Goal: Task Accomplishment & Management: Use online tool/utility

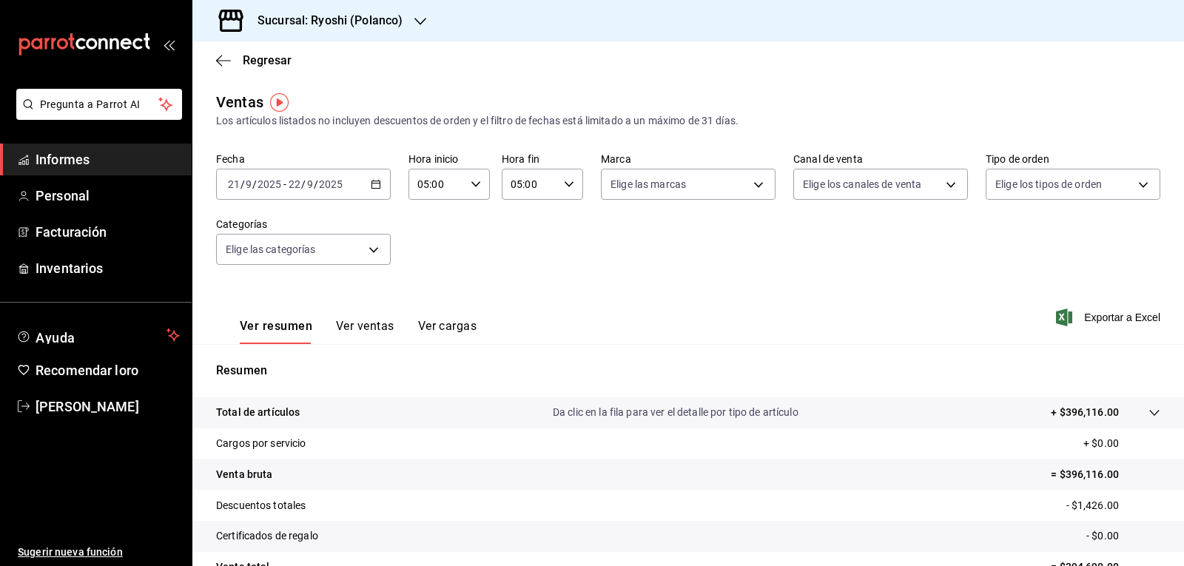
click at [377, 187] on \(Stroke\) "button" at bounding box center [375, 185] width 9 height 8
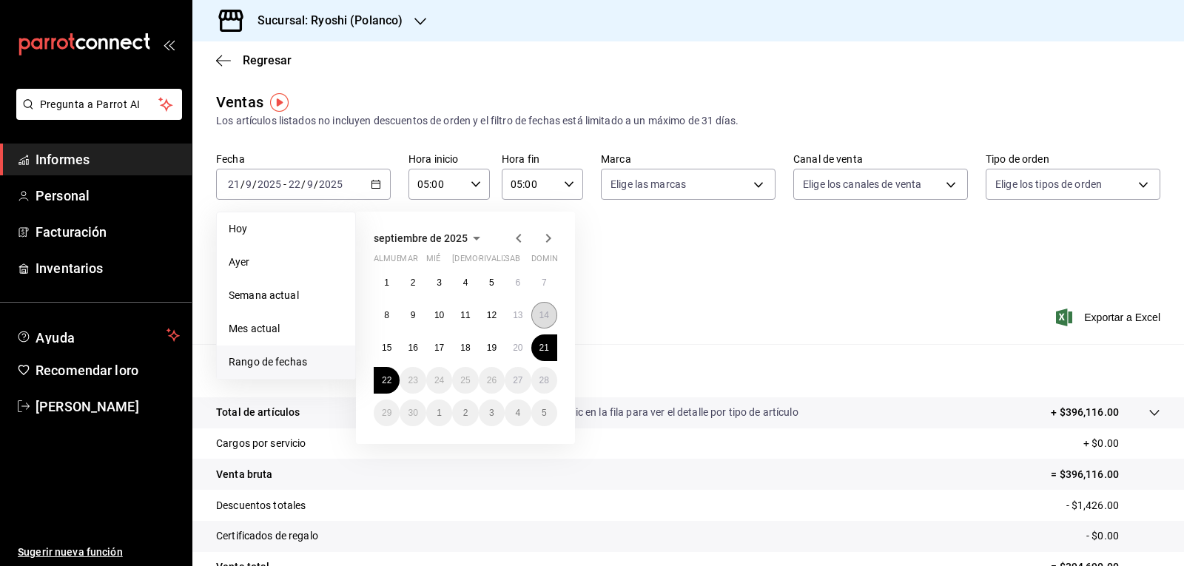
click at [545, 315] on font "14" at bounding box center [544, 315] width 10 height 10
click at [387, 353] on button "15" at bounding box center [387, 347] width 26 height 27
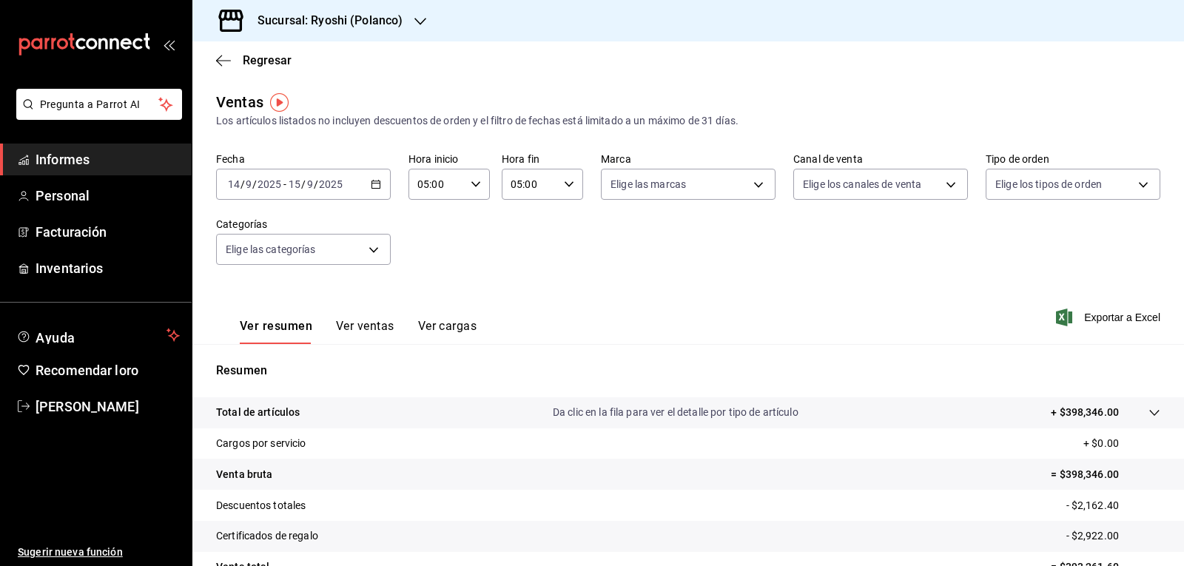
click at [374, 180] on icon "button" at bounding box center [376, 184] width 10 height 10
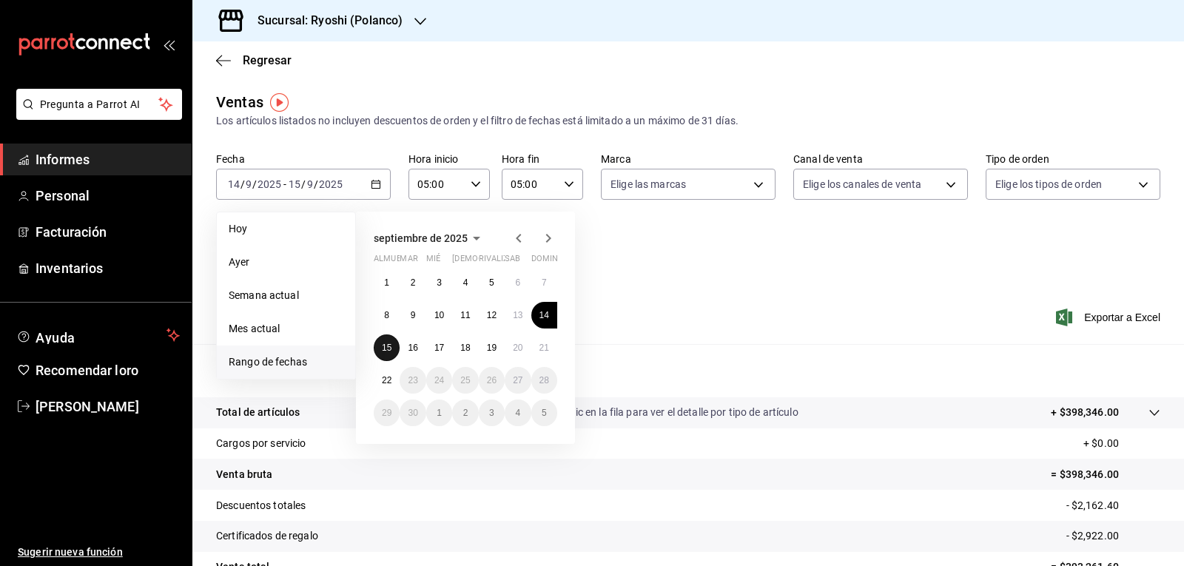
click at [393, 348] on button "15" at bounding box center [387, 347] width 26 height 27
click at [384, 383] on font "22" at bounding box center [387, 380] width 10 height 10
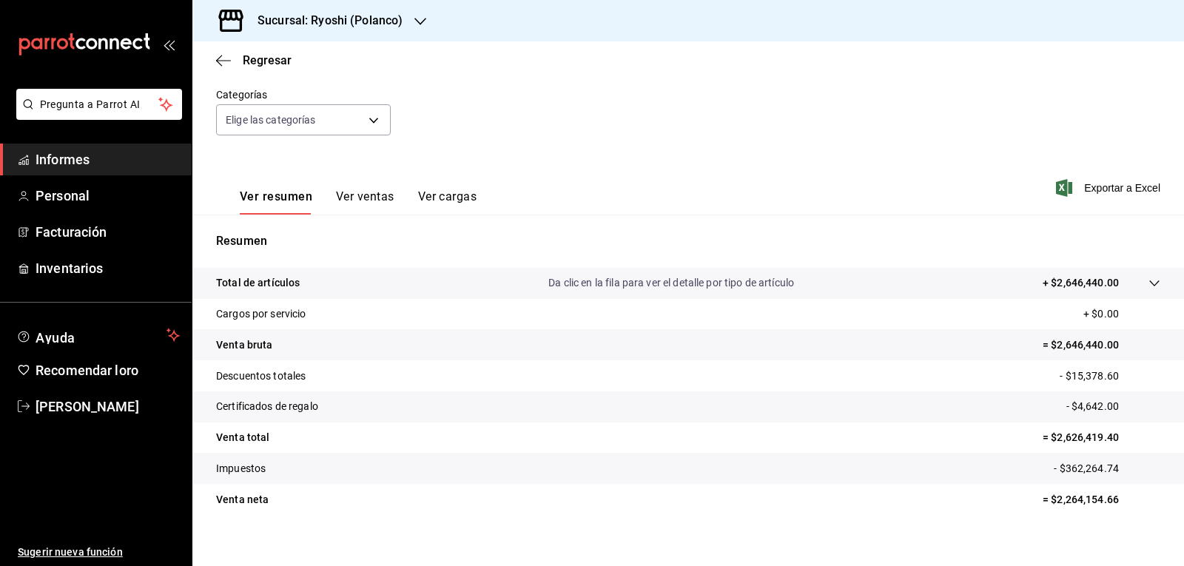
scroll to position [144, 0]
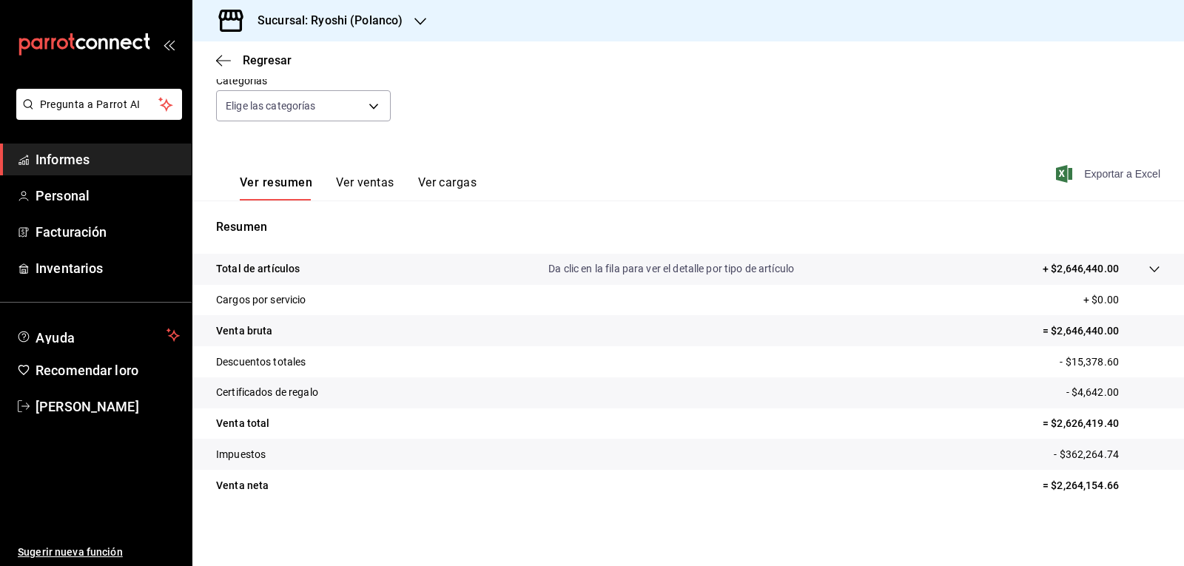
click at [1116, 176] on font "Exportar a Excel" at bounding box center [1122, 174] width 76 height 12
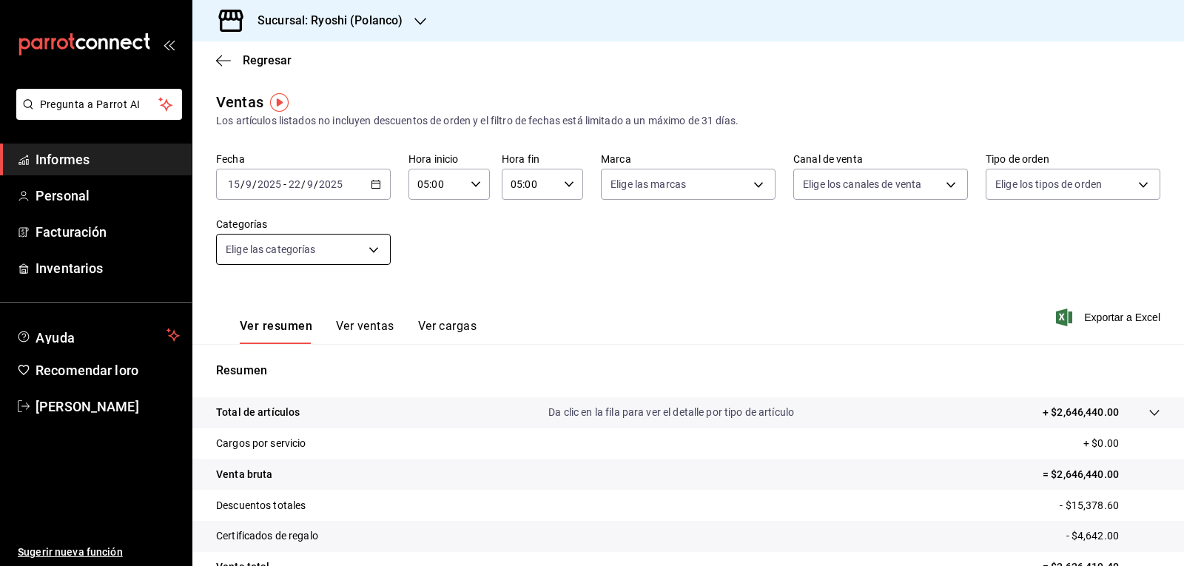
click at [378, 249] on body "Pregunta a Parrot AI Informes Personal Facturación Inventarios Ayuda Recomendar…" at bounding box center [592, 283] width 1184 height 566
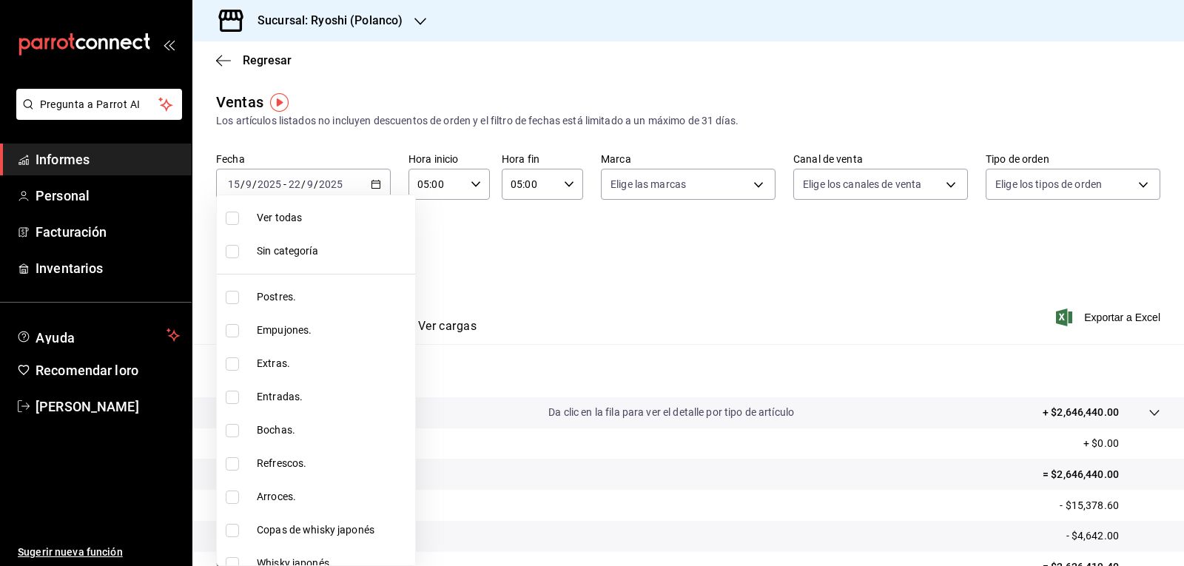
click at [587, 281] on div at bounding box center [592, 283] width 1184 height 566
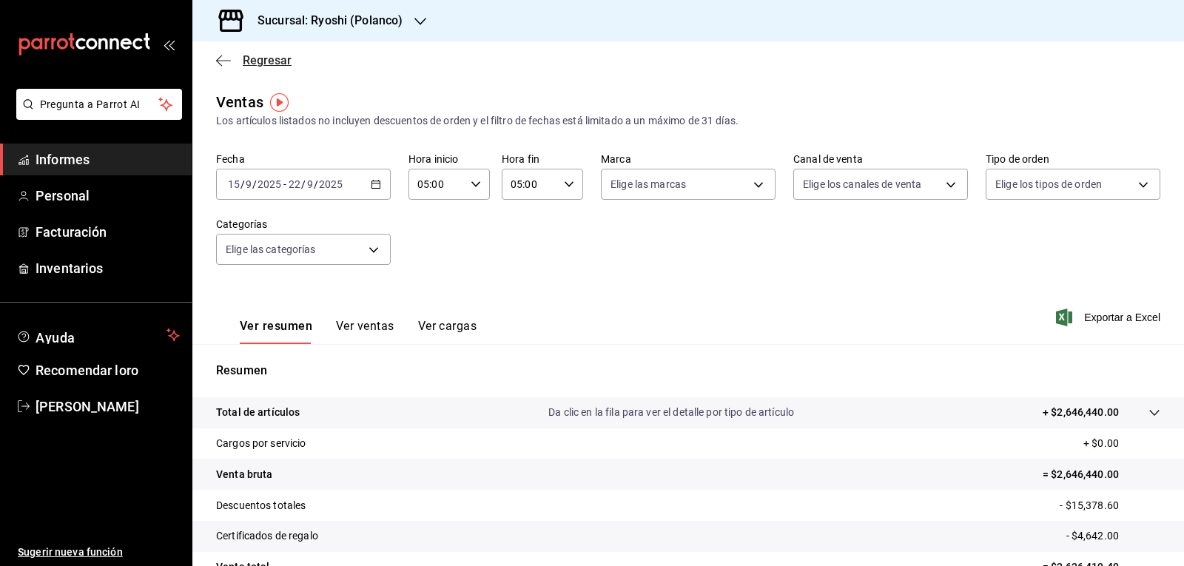
click at [223, 61] on icon "button" at bounding box center [223, 60] width 15 height 13
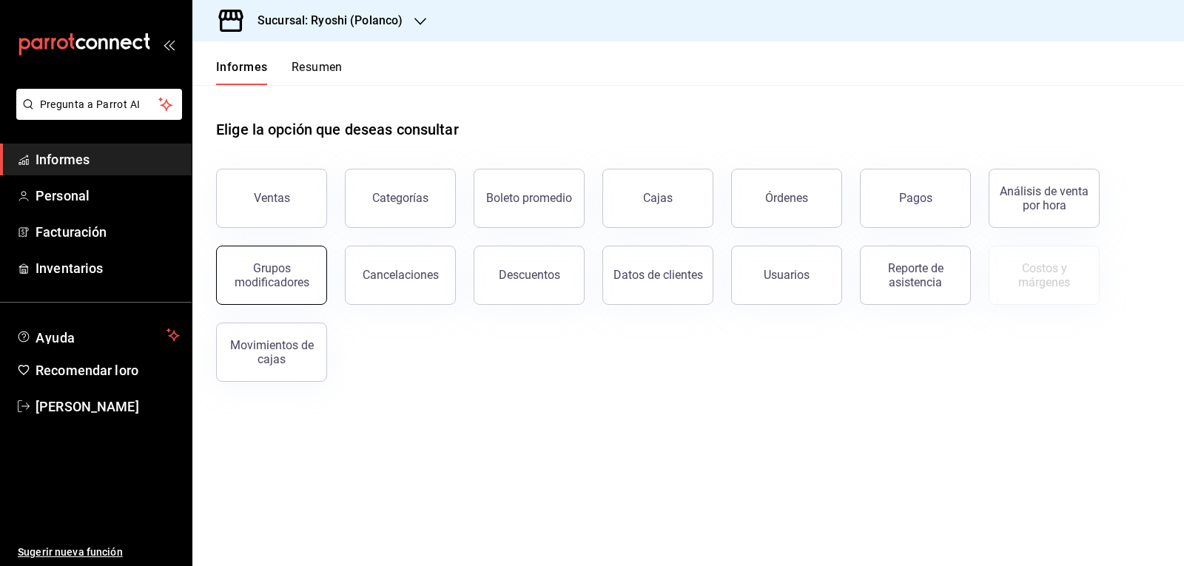
click at [280, 279] on font "Grupos modificadores" at bounding box center [272, 275] width 75 height 28
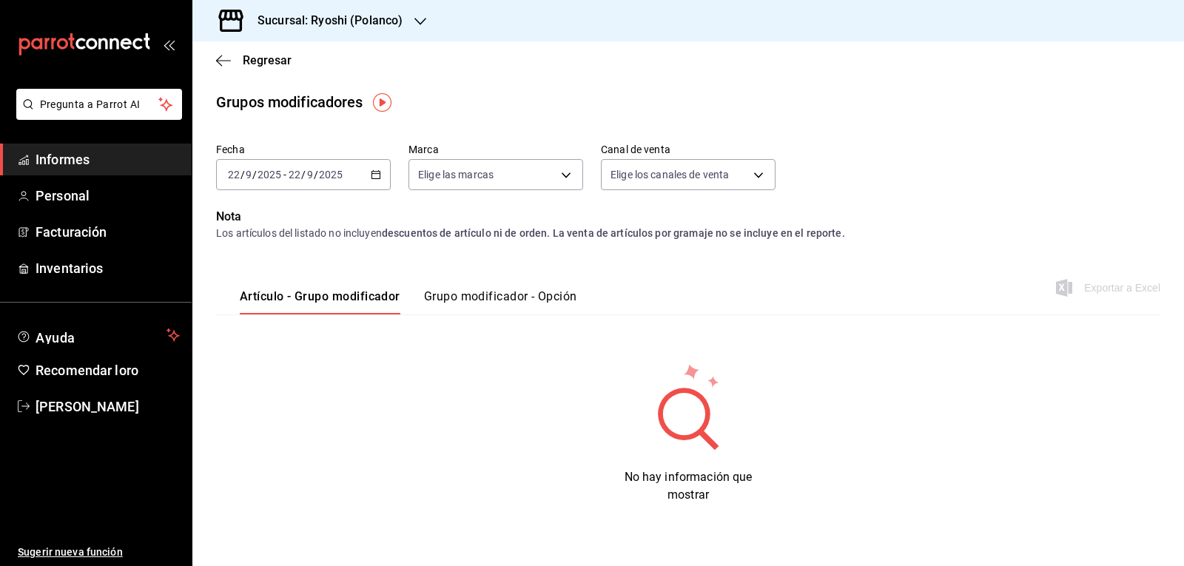
click at [377, 178] on icon "button" at bounding box center [376, 174] width 10 height 10
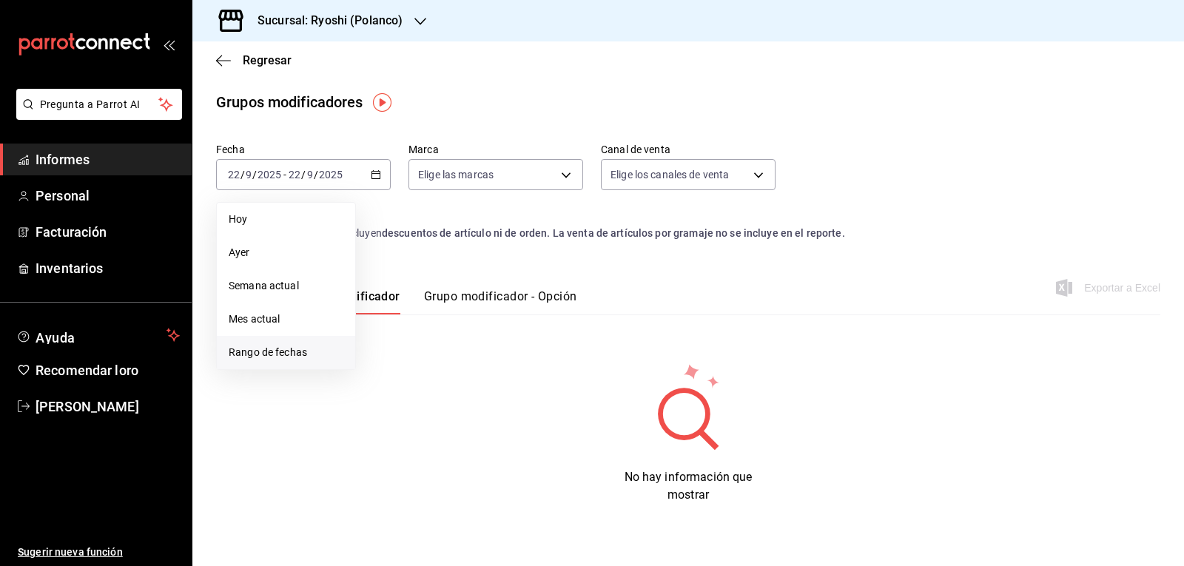
click at [262, 351] on font "Rango de fechas" at bounding box center [268, 352] width 78 height 12
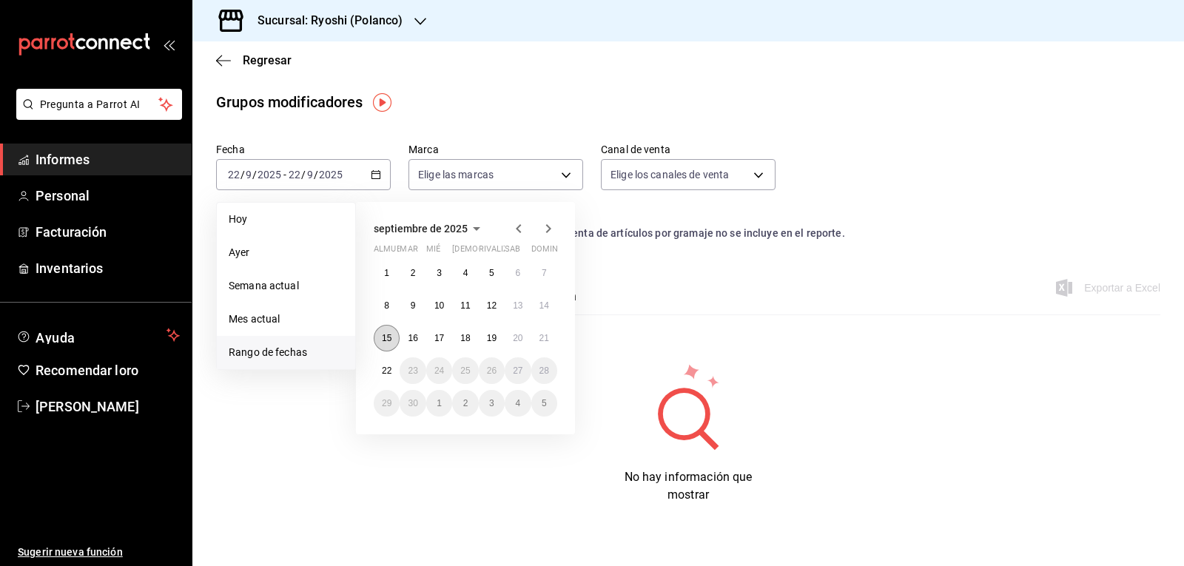
drag, startPoint x: 389, startPoint y: 335, endPoint x: 385, endPoint y: 349, distance: 14.5
click at [389, 336] on font "15" at bounding box center [387, 338] width 10 height 10
click at [383, 374] on font "22" at bounding box center [387, 370] width 10 height 10
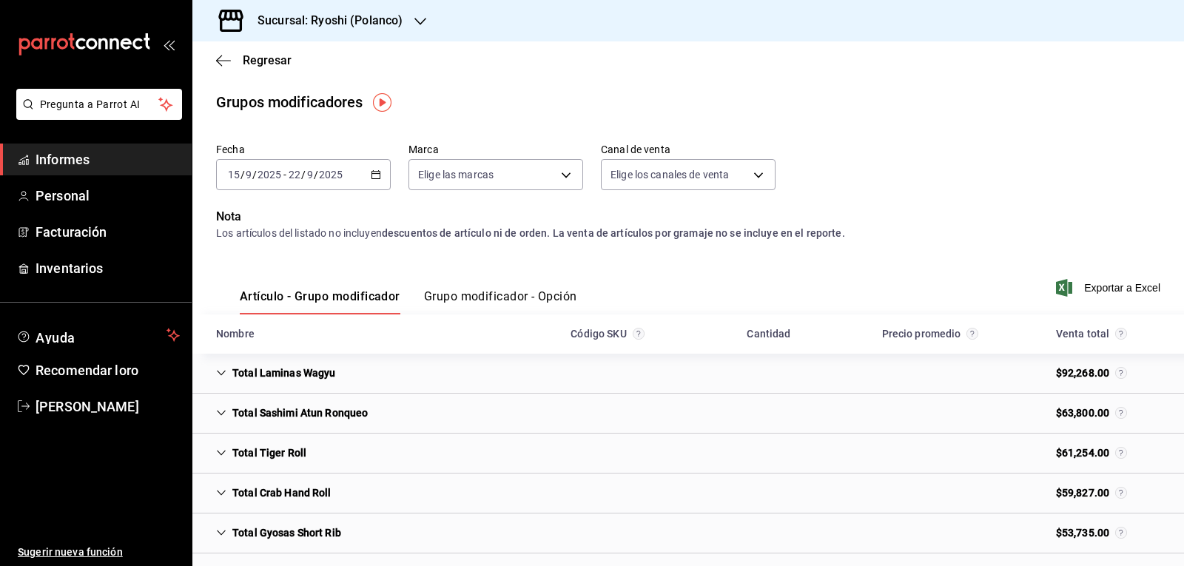
click at [348, 298] on font "Artículo - Grupo modificador" at bounding box center [320, 296] width 161 height 14
click at [462, 298] on font "Grupo modificador - Opción" at bounding box center [500, 296] width 153 height 14
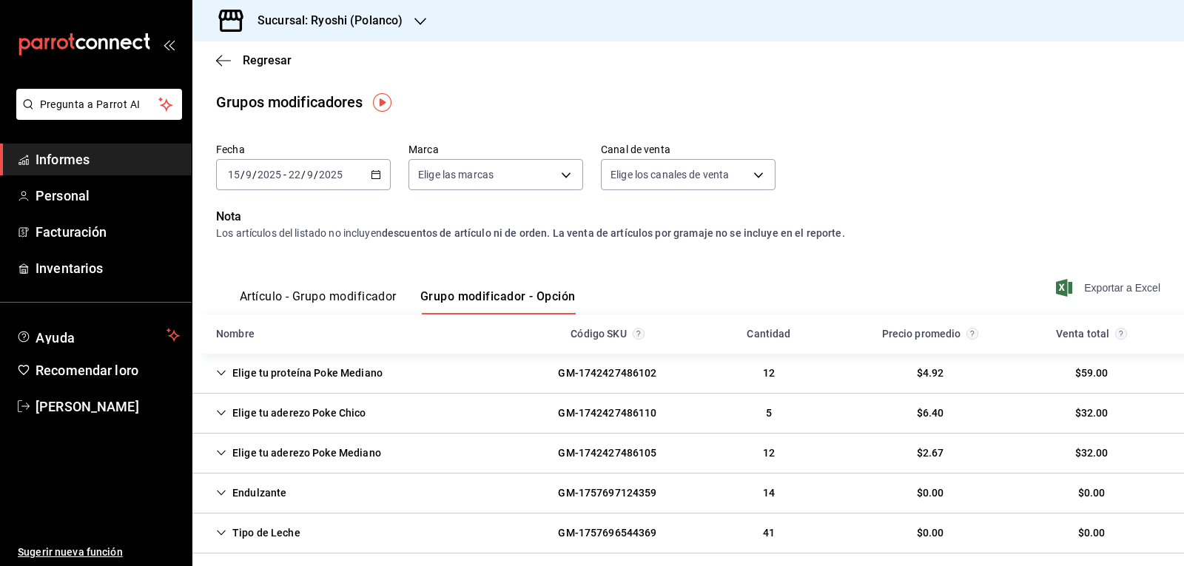
click at [1113, 291] on font "Exportar a Excel" at bounding box center [1122, 288] width 76 height 12
